Goal: Book appointment/travel/reservation

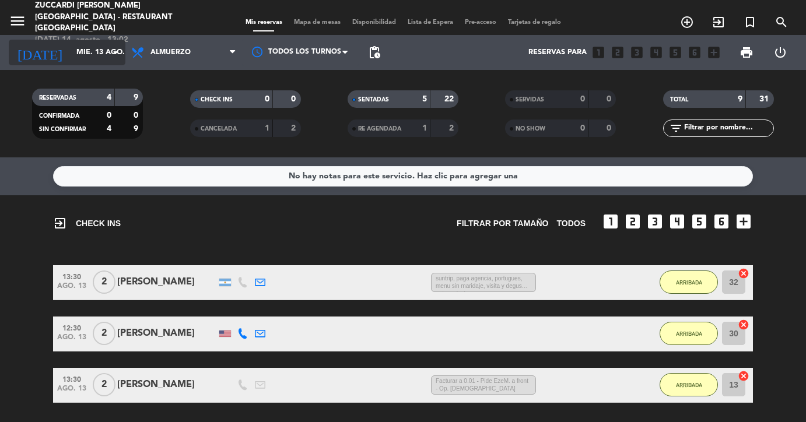
click at [120, 51] on icon "arrow_drop_down" at bounding box center [115, 52] width 14 height 14
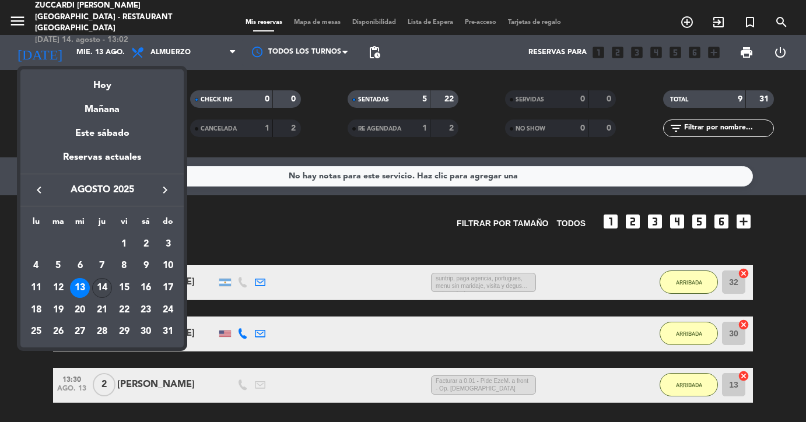
click at [104, 291] on div "14" at bounding box center [102, 288] width 20 height 20
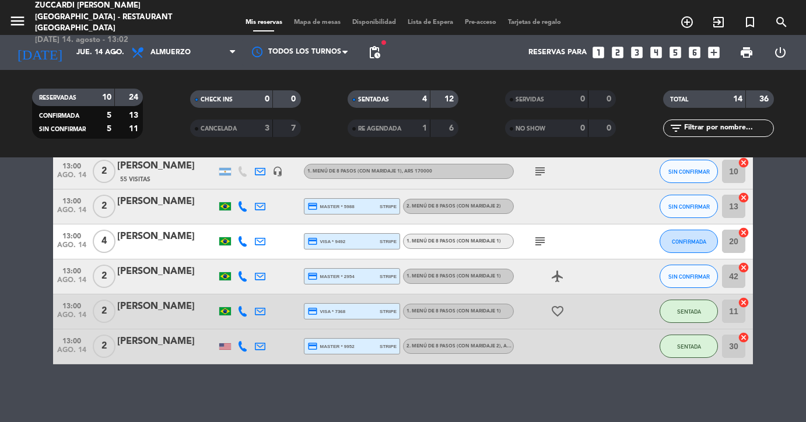
scroll to position [506, 0]
click at [118, 47] on icon "arrow_drop_down" at bounding box center [115, 52] width 14 height 14
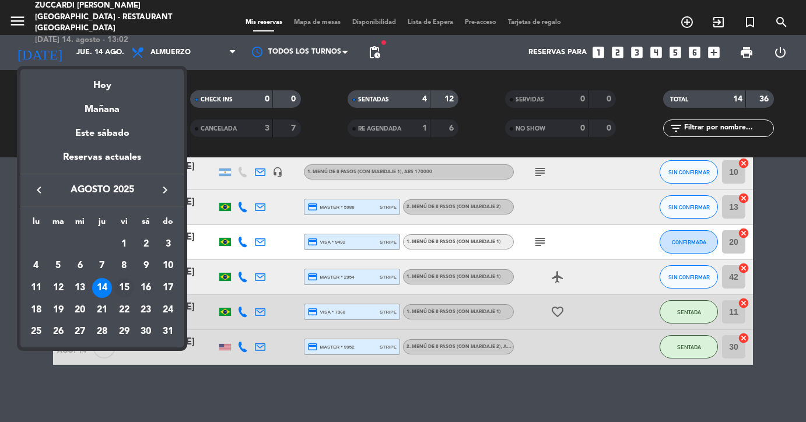
click at [126, 292] on div "15" at bounding box center [124, 288] width 20 height 20
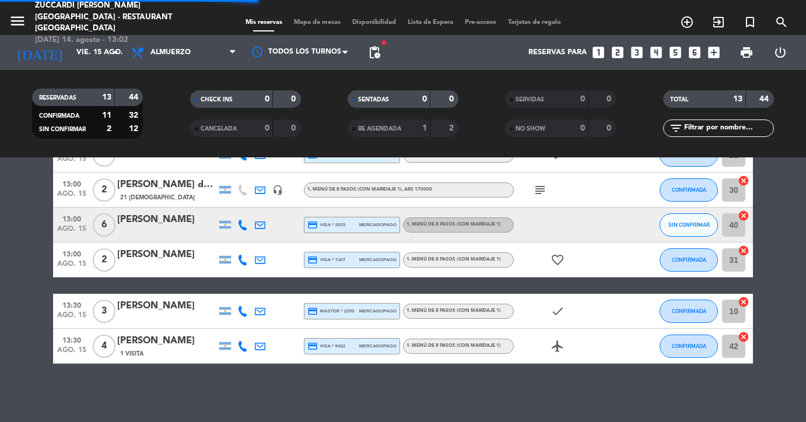
scroll to position [318, 0]
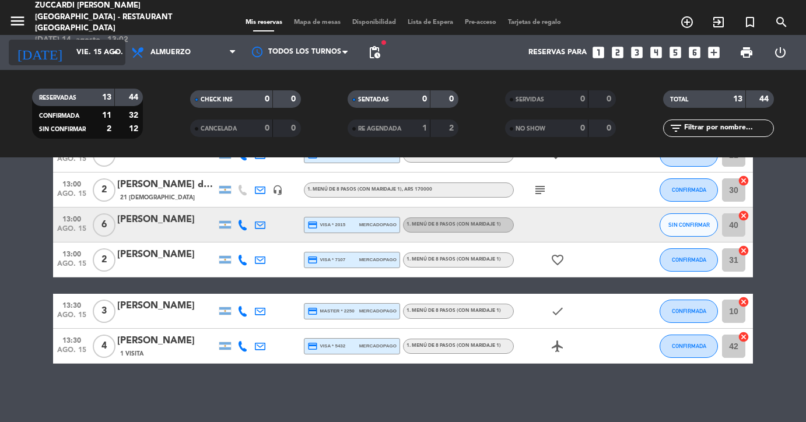
click at [115, 49] on icon "arrow_drop_down" at bounding box center [115, 52] width 14 height 14
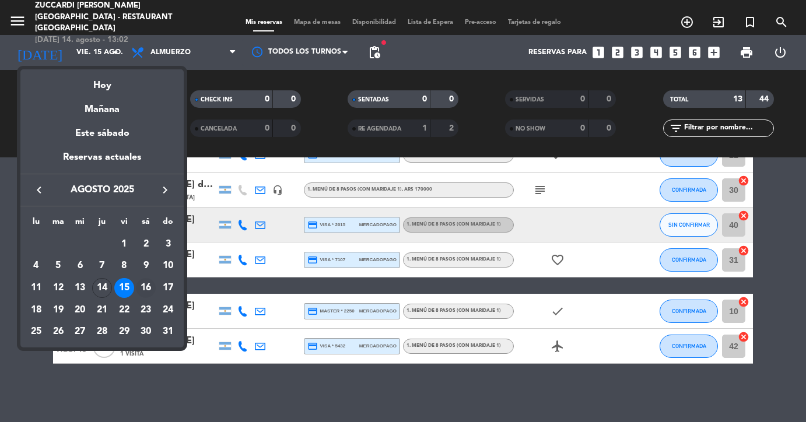
click at [142, 289] on div "16" at bounding box center [146, 288] width 20 height 20
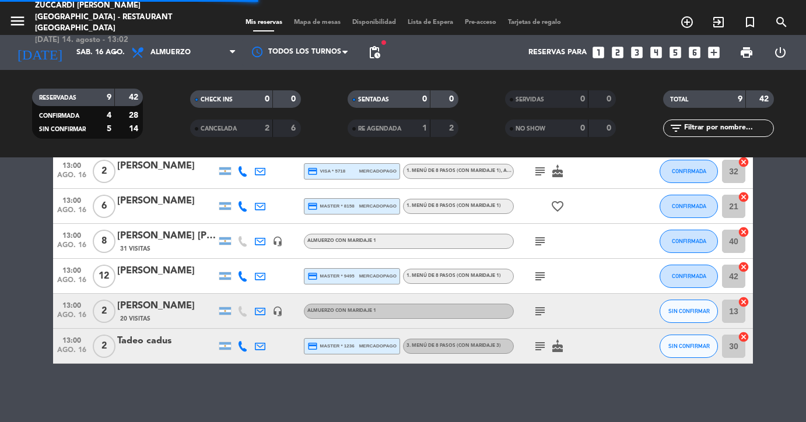
scroll to position [162, 0]
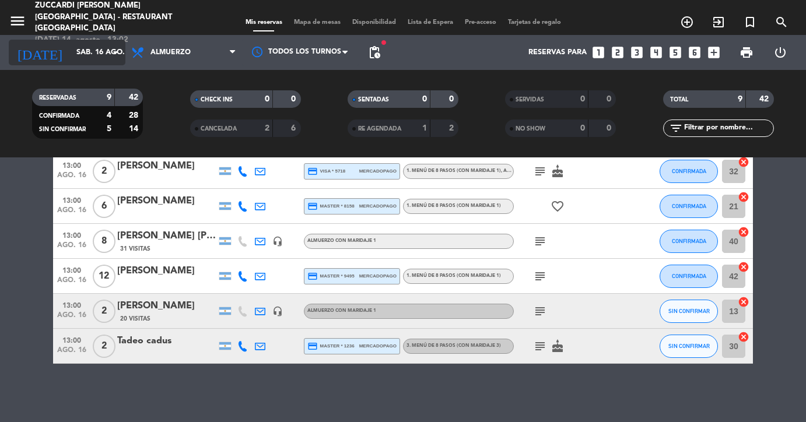
click at [111, 52] on icon "arrow_drop_down" at bounding box center [115, 52] width 14 height 14
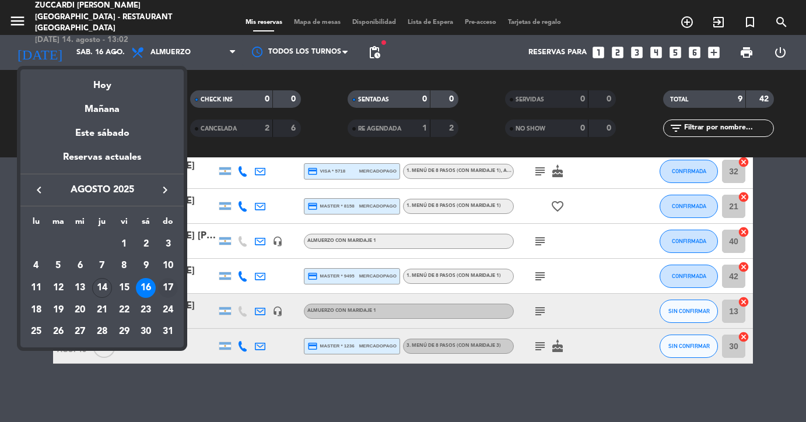
click at [164, 288] on div "17" at bounding box center [168, 288] width 20 height 20
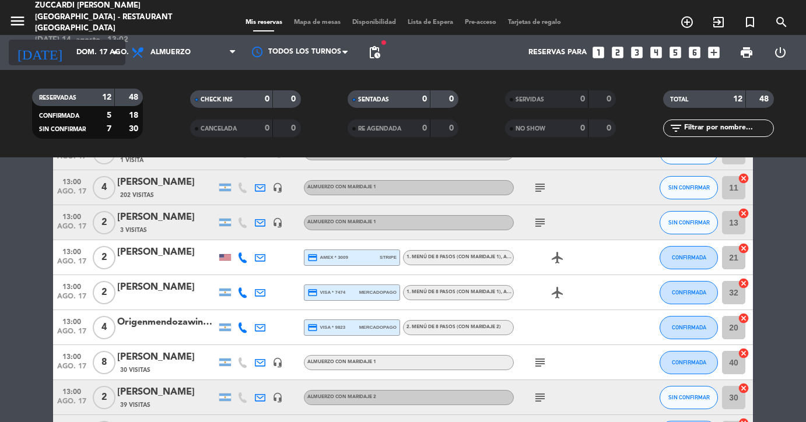
click at [115, 53] on icon "arrow_drop_down" at bounding box center [115, 52] width 14 height 14
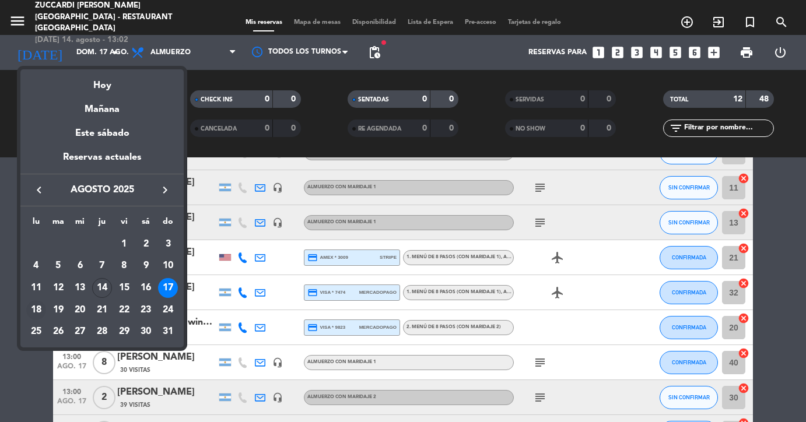
click at [34, 310] on div "18" at bounding box center [36, 310] width 20 height 20
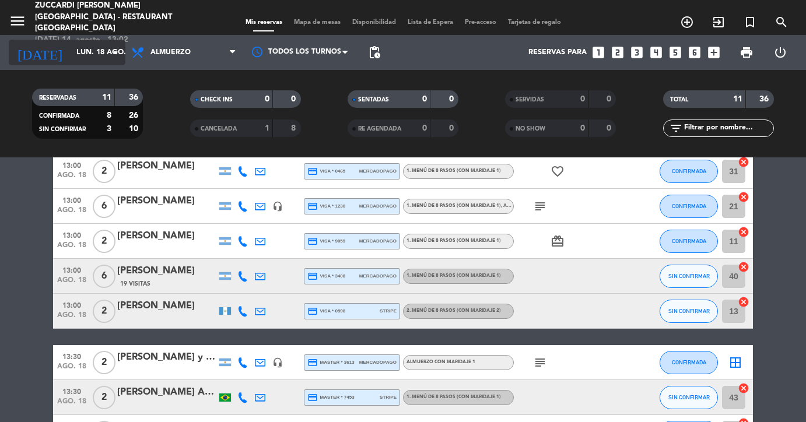
click at [114, 52] on icon "arrow_drop_down" at bounding box center [115, 52] width 14 height 14
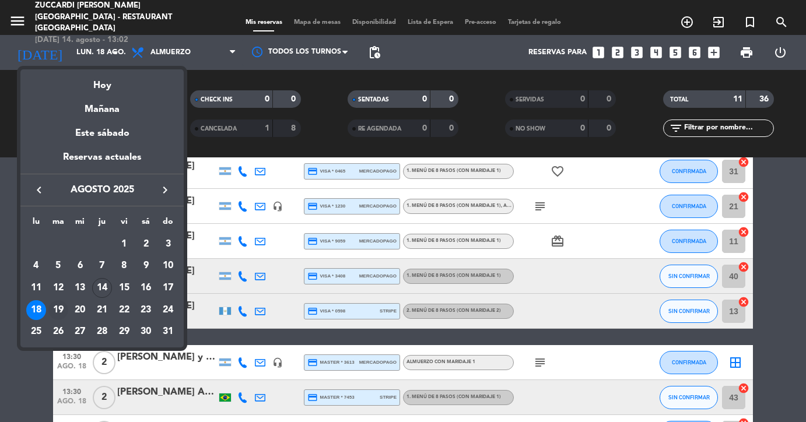
click at [54, 307] on div "19" at bounding box center [58, 310] width 20 height 20
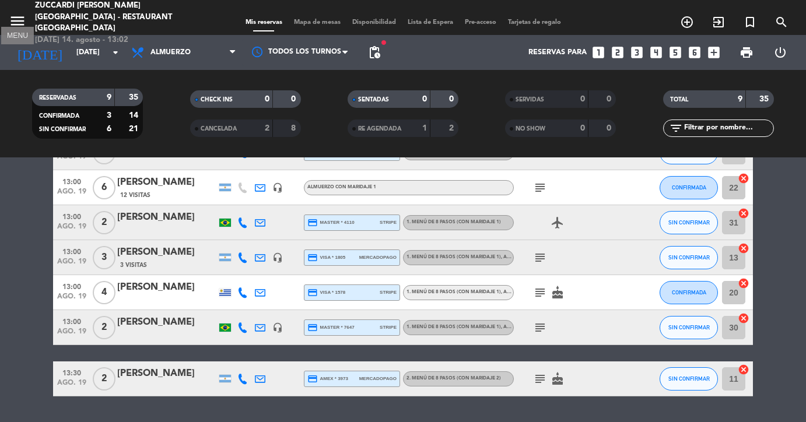
click at [22, 13] on icon "menu" at bounding box center [17, 20] width 17 height 17
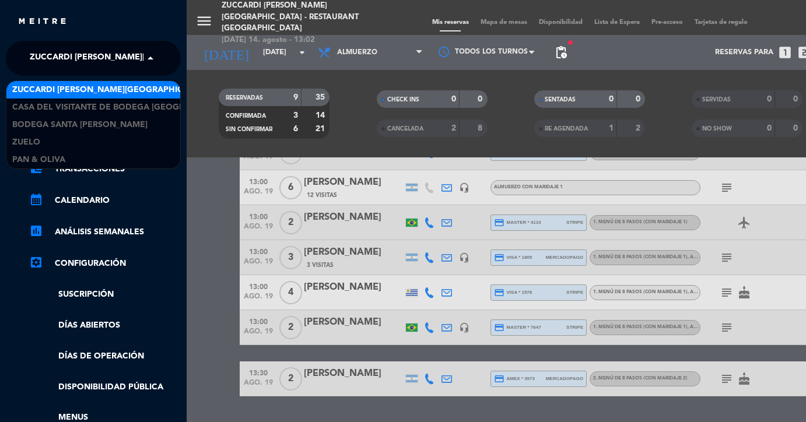
click at [146, 59] on span at bounding box center [153, 58] width 20 height 24
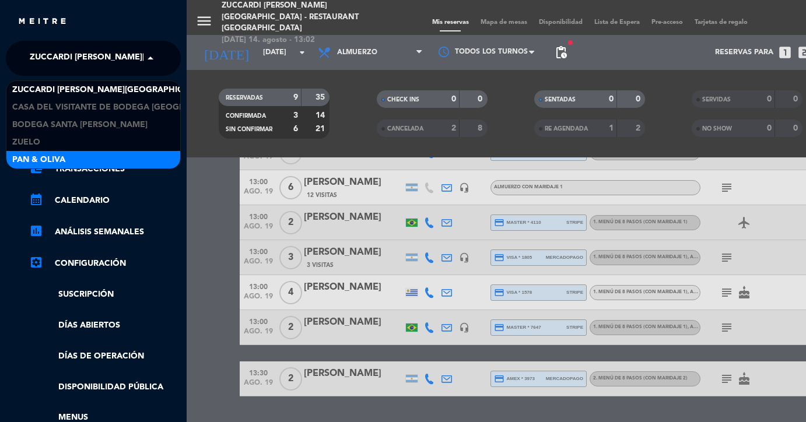
click at [115, 157] on div "Pan & Oliva" at bounding box center [93, 159] width 174 height 17
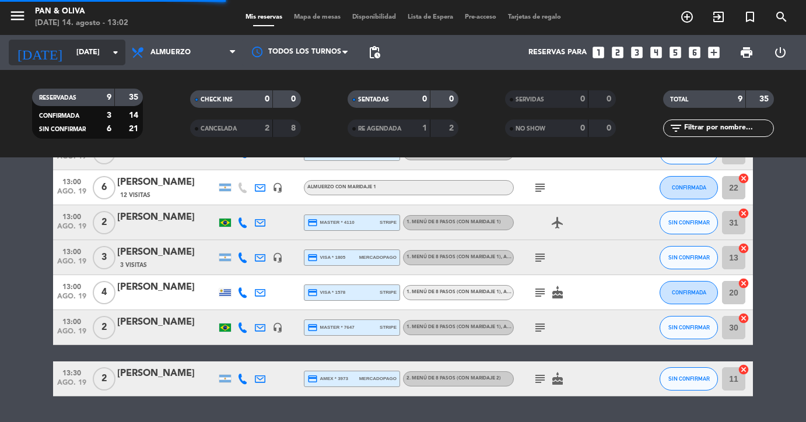
scroll to position [55, 0]
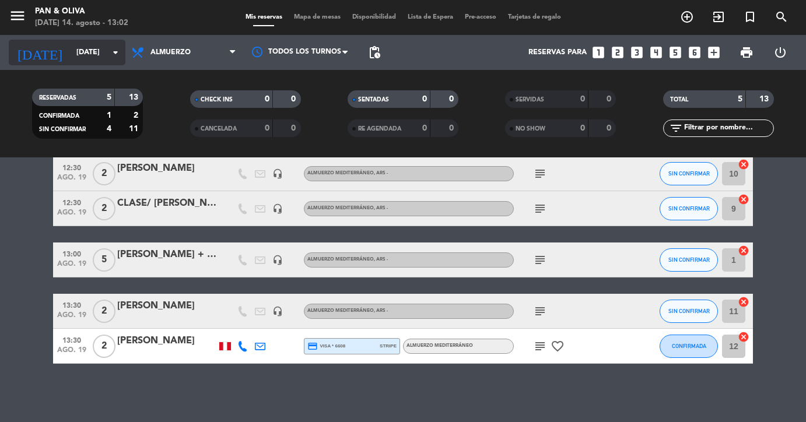
click at [104, 55] on input "[DATE]" at bounding box center [120, 53] width 99 height 20
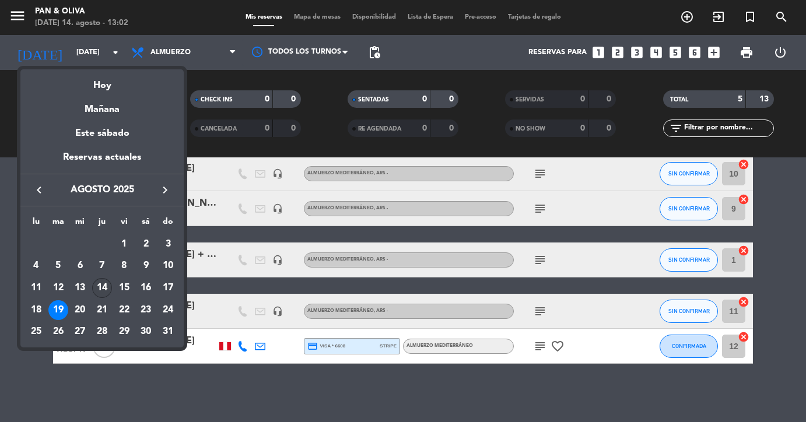
click at [101, 287] on div "14" at bounding box center [102, 288] width 20 height 20
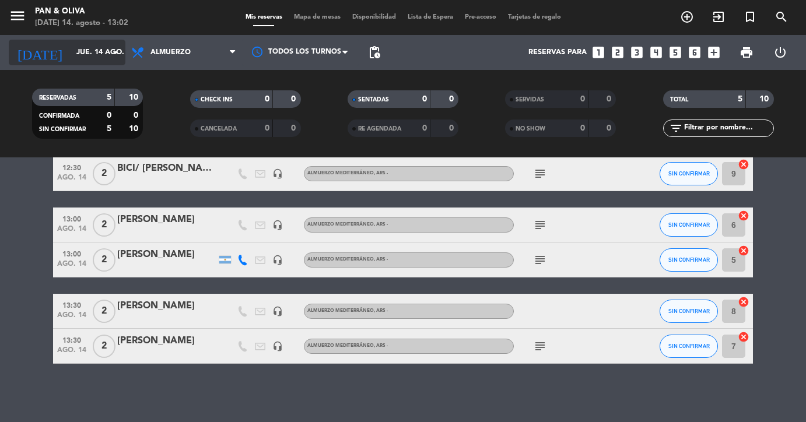
click at [112, 59] on icon "arrow_drop_down" at bounding box center [115, 52] width 14 height 14
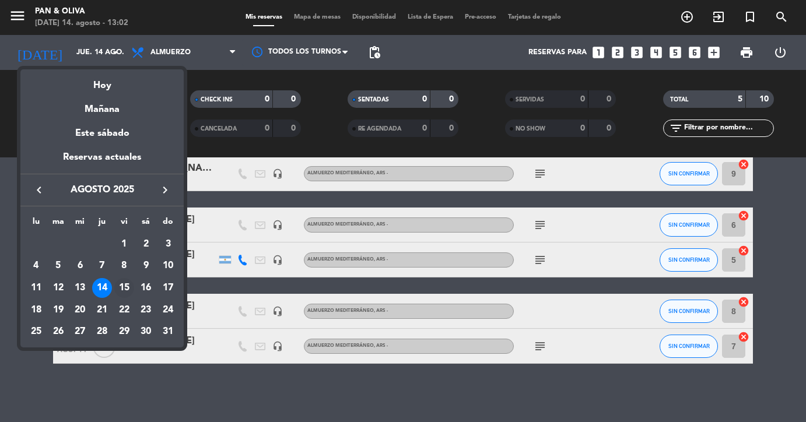
click at [125, 291] on div "15" at bounding box center [124, 288] width 20 height 20
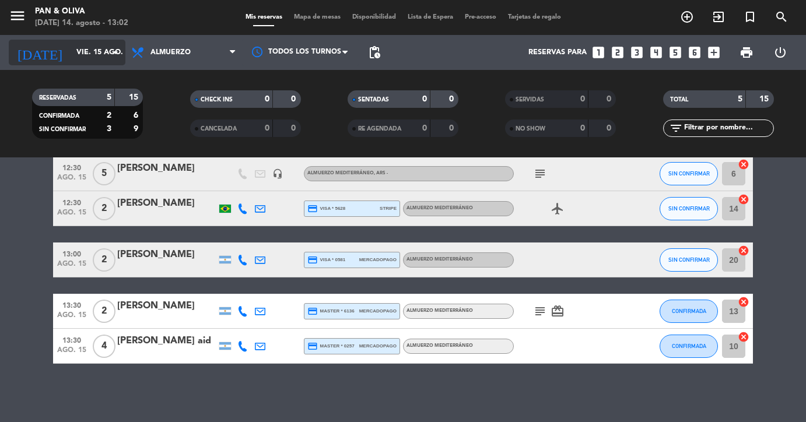
click at [114, 48] on icon "arrow_drop_down" at bounding box center [115, 52] width 14 height 14
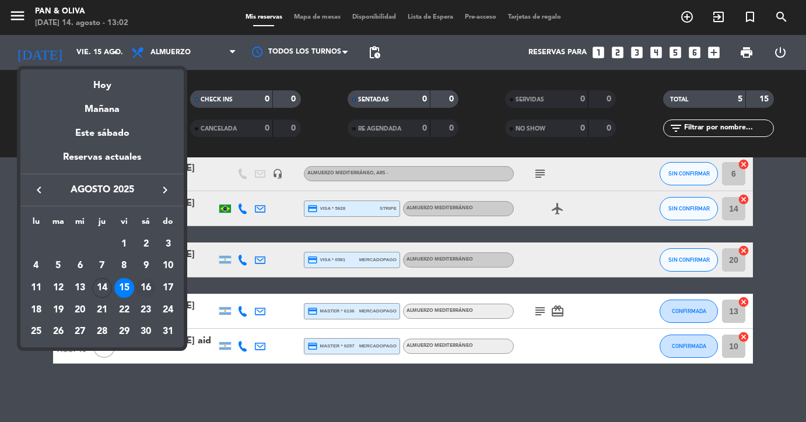
click at [149, 287] on div "16" at bounding box center [146, 288] width 20 height 20
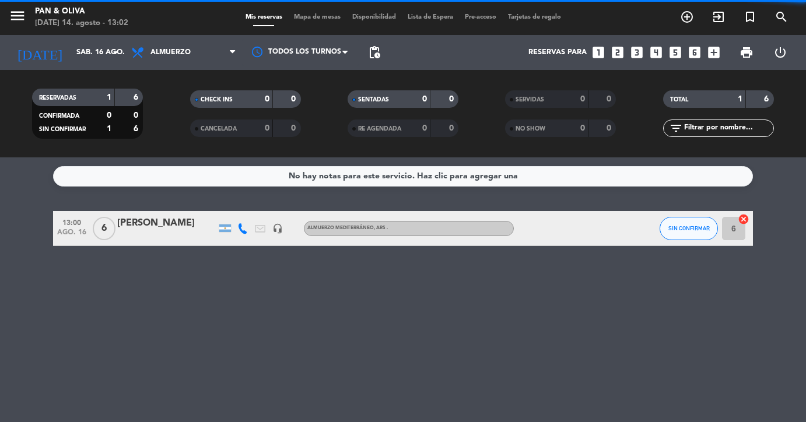
scroll to position [0, 0]
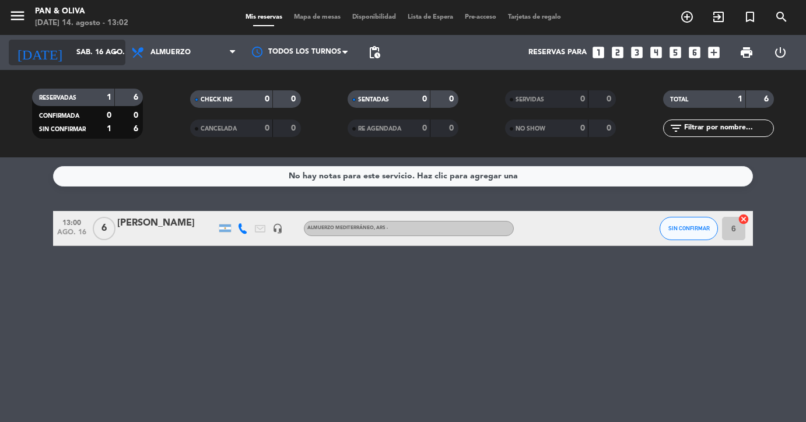
click at [111, 55] on icon "arrow_drop_down" at bounding box center [115, 52] width 14 height 14
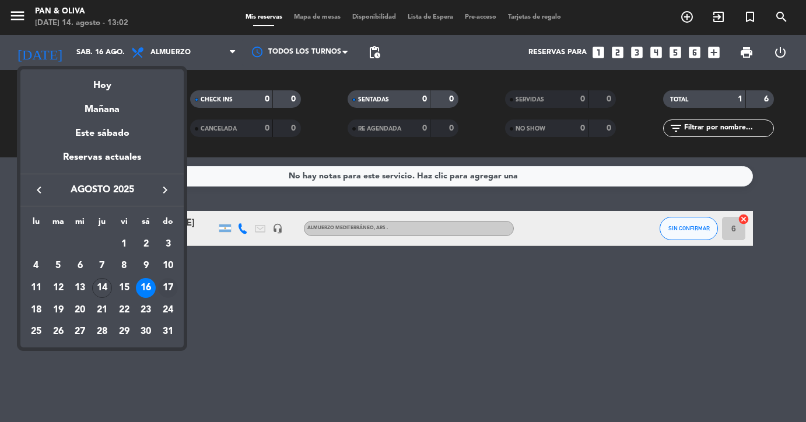
click at [171, 289] on div "17" at bounding box center [168, 288] width 20 height 20
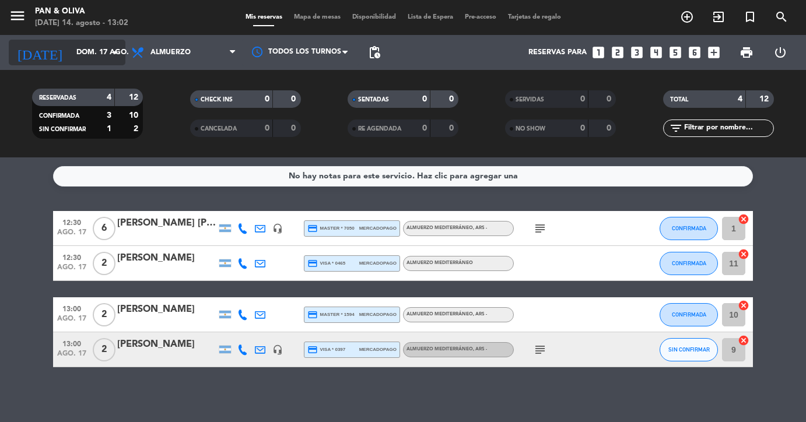
click at [110, 52] on icon "arrow_drop_down" at bounding box center [115, 52] width 14 height 14
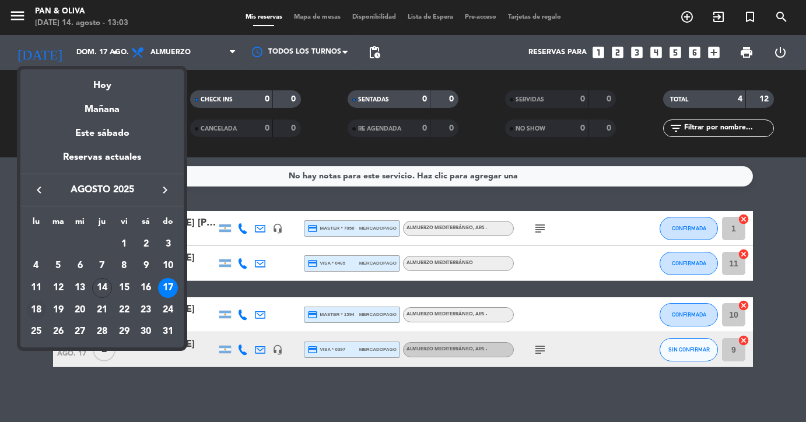
click at [30, 315] on div "18" at bounding box center [36, 310] width 20 height 20
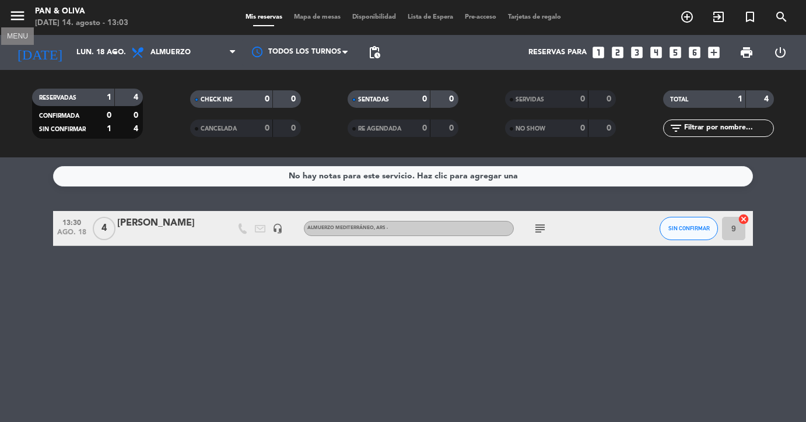
click at [18, 8] on icon "menu" at bounding box center [17, 15] width 17 height 17
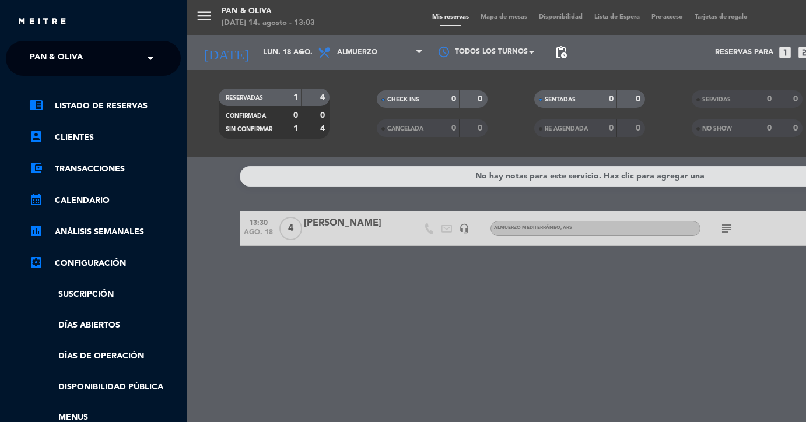
click at [135, 55] on input "text" at bounding box center [94, 59] width 142 height 26
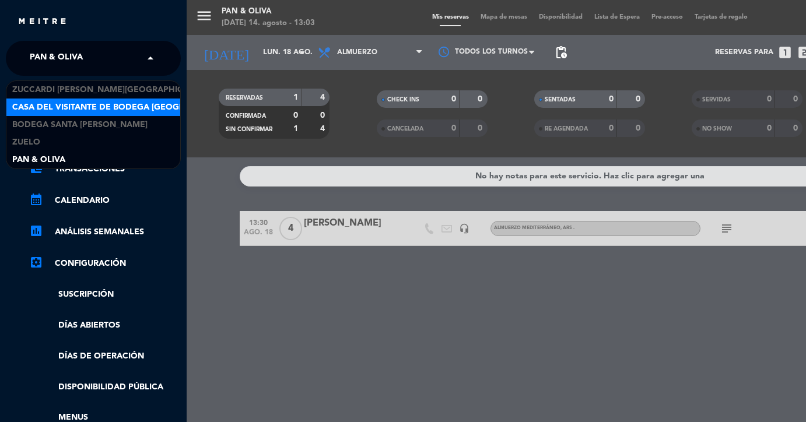
click at [104, 105] on span "Casa del Visitante de Bodega [GEOGRAPHIC_DATA][PERSON_NAME]" at bounding box center [158, 107] width 293 height 13
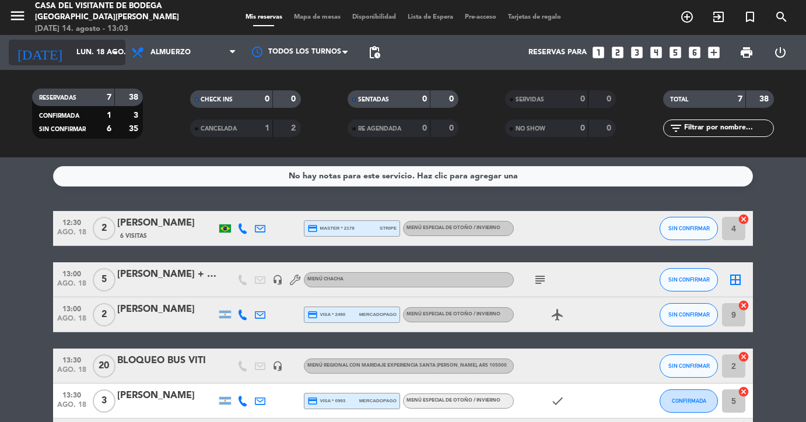
click at [112, 57] on icon "arrow_drop_down" at bounding box center [115, 52] width 14 height 14
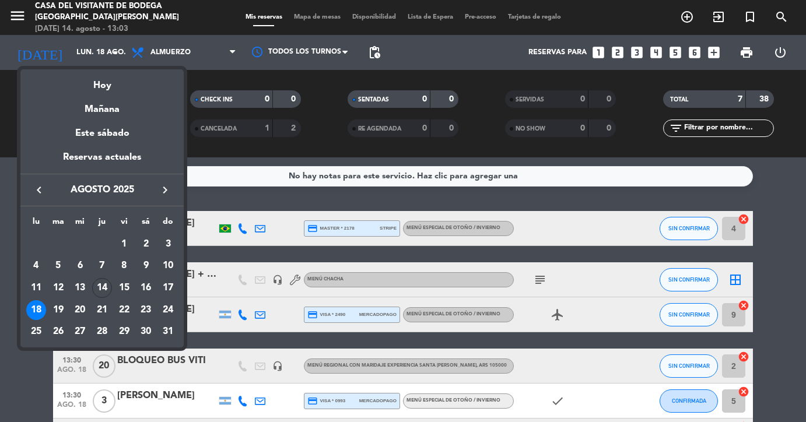
click at [108, 65] on div "semana que viene esta semana semana previa misma semana del año anterior [DATE]…" at bounding box center [101, 206] width 163 height 285
click at [114, 54] on div at bounding box center [403, 211] width 806 height 422
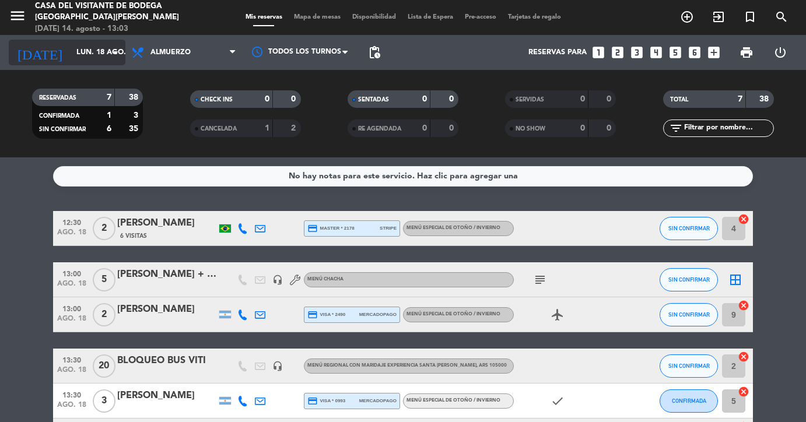
click at [113, 54] on icon "arrow_drop_down" at bounding box center [115, 52] width 14 height 14
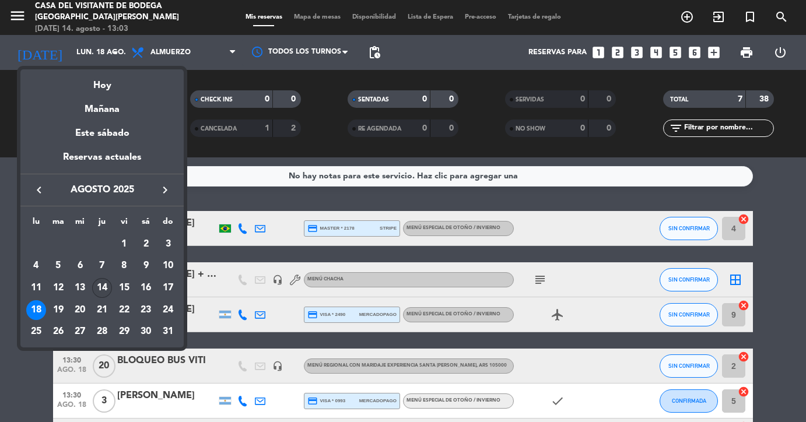
click at [105, 283] on div "14" at bounding box center [102, 288] width 20 height 20
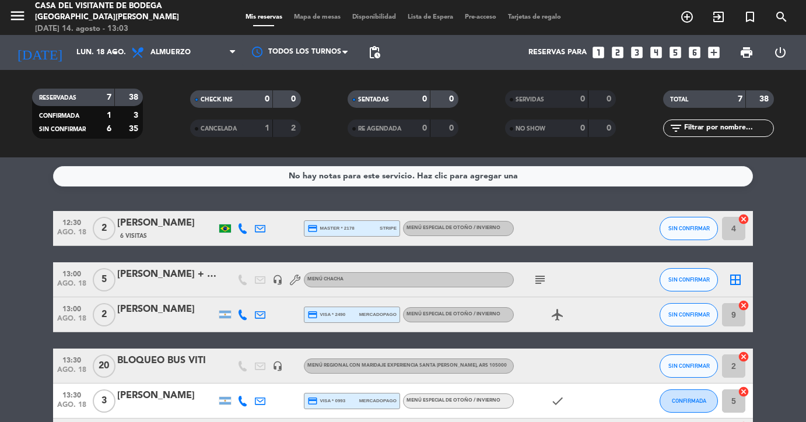
type input "jue. 14 ago."
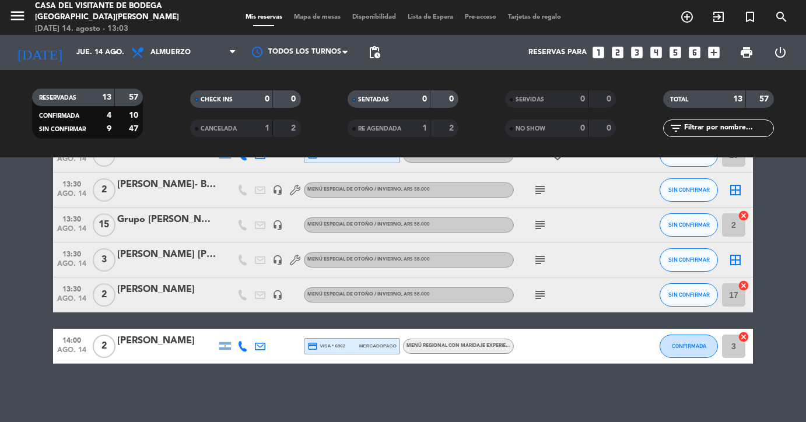
scroll to position [351, 0]
click at [142, 219] on div "Grupo [PERSON_NAME]" at bounding box center [166, 219] width 99 height 15
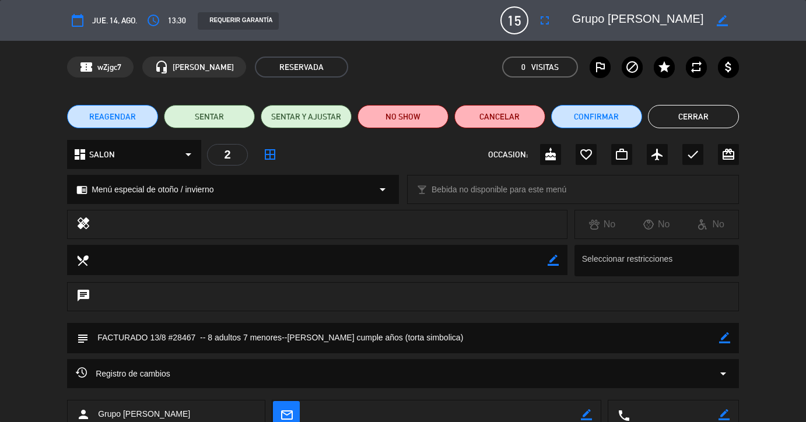
scroll to position [2, 0]
